Goal: Transaction & Acquisition: Purchase product/service

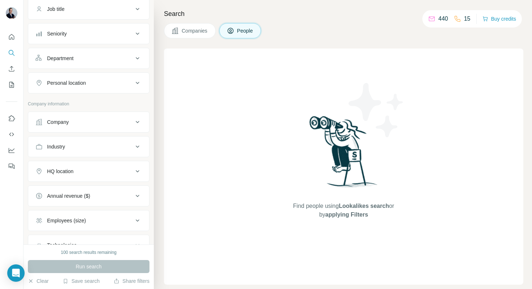
scroll to position [116, 0]
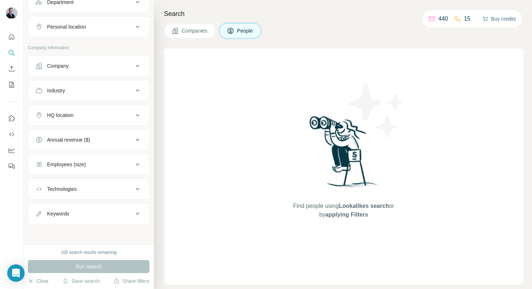
click at [491, 17] on button "Buy credits" at bounding box center [500, 19] width 34 height 10
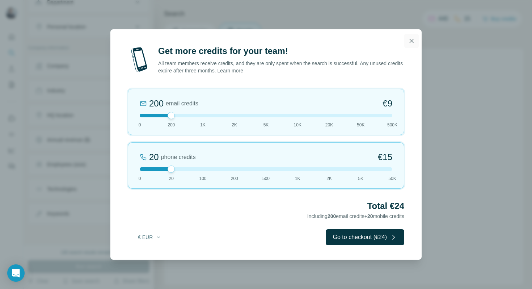
click at [411, 43] on icon "button" at bounding box center [411, 40] width 7 height 7
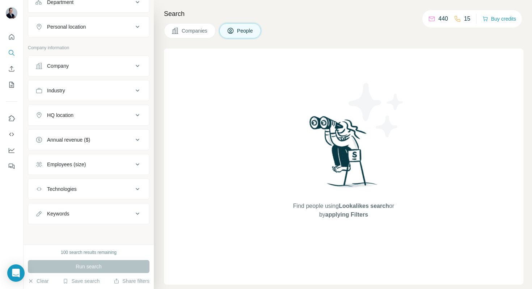
click at [439, 19] on p "440" at bounding box center [444, 18] width 10 height 9
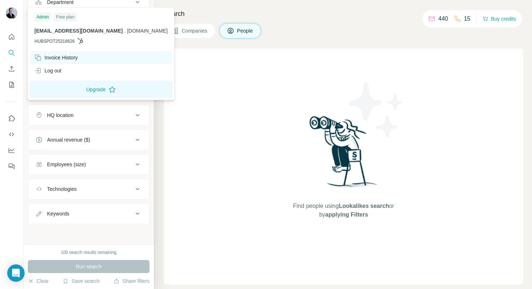
click at [55, 57] on div "Invoice History" at bounding box center [55, 57] width 43 height 7
